Goal: Find contact information: Find contact information

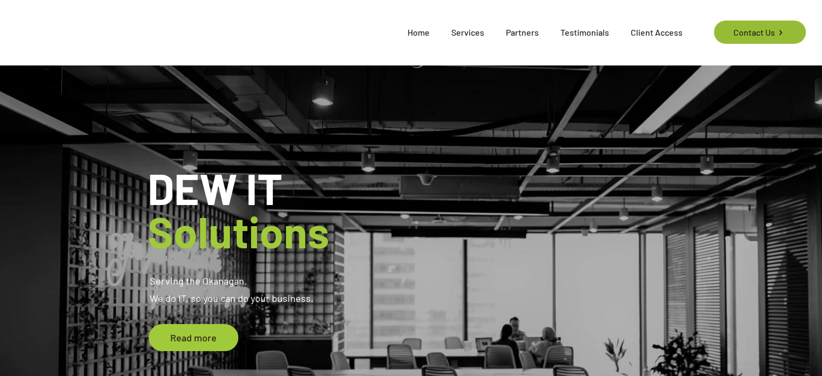
click at [789, 25] on link "Contact Us" at bounding box center [759, 32] width 91 height 23
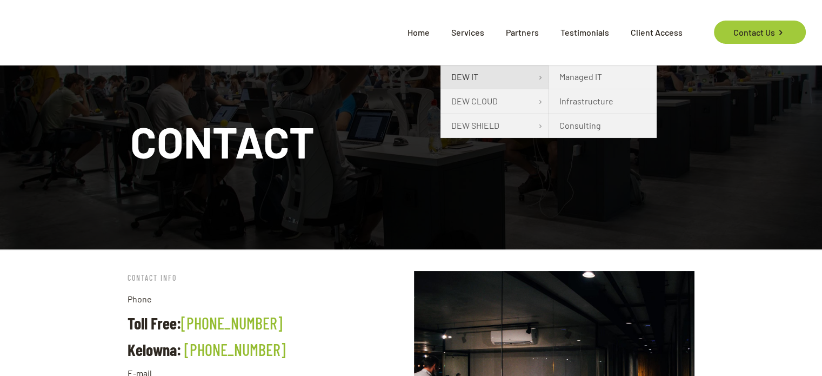
click at [455, 79] on span "DEW IT" at bounding box center [464, 76] width 27 height 13
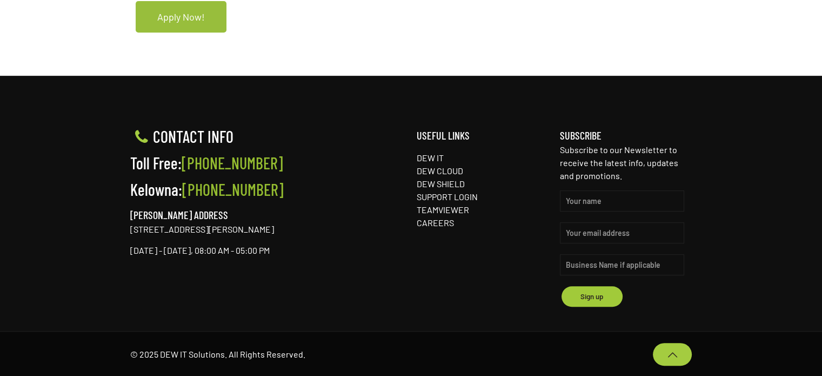
scroll to position [510, 0]
click at [164, 19] on span "Apply Now!" at bounding box center [181, 17] width 48 height 10
